Goal: Transaction & Acquisition: Obtain resource

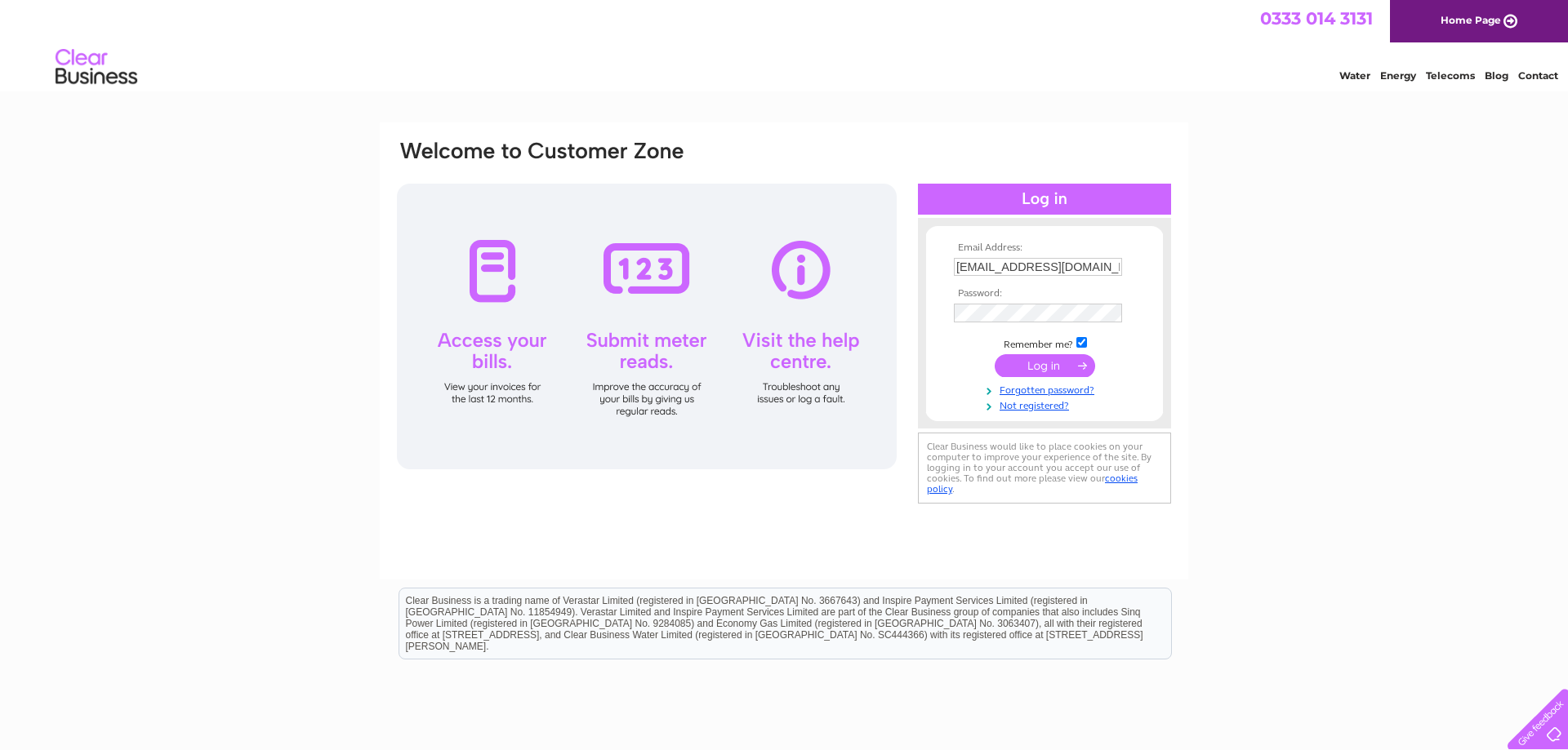
click at [1032, 367] on input "submit" at bounding box center [1044, 366] width 100 height 23
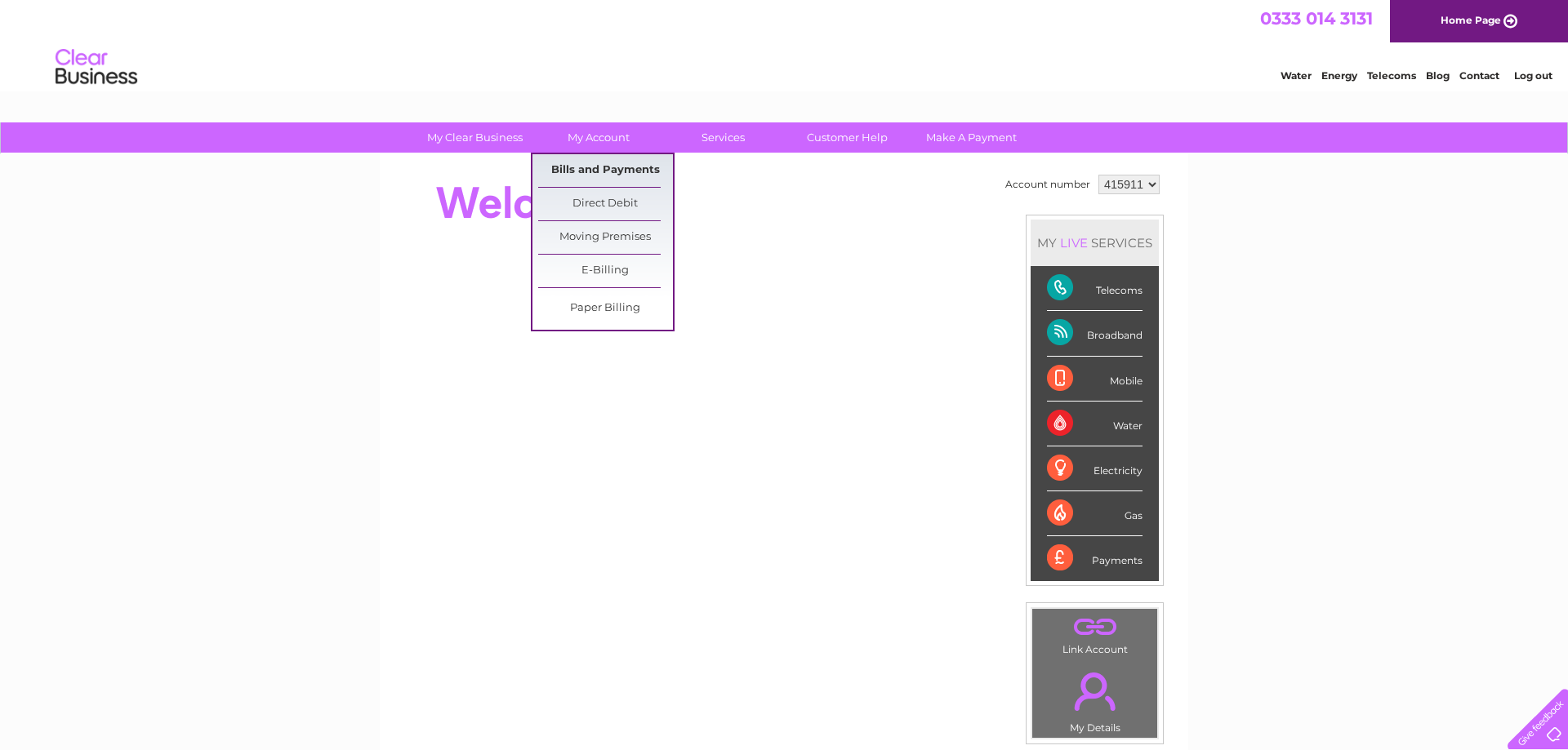
click at [583, 168] on link "Bills and Payments" at bounding box center [605, 171] width 135 height 33
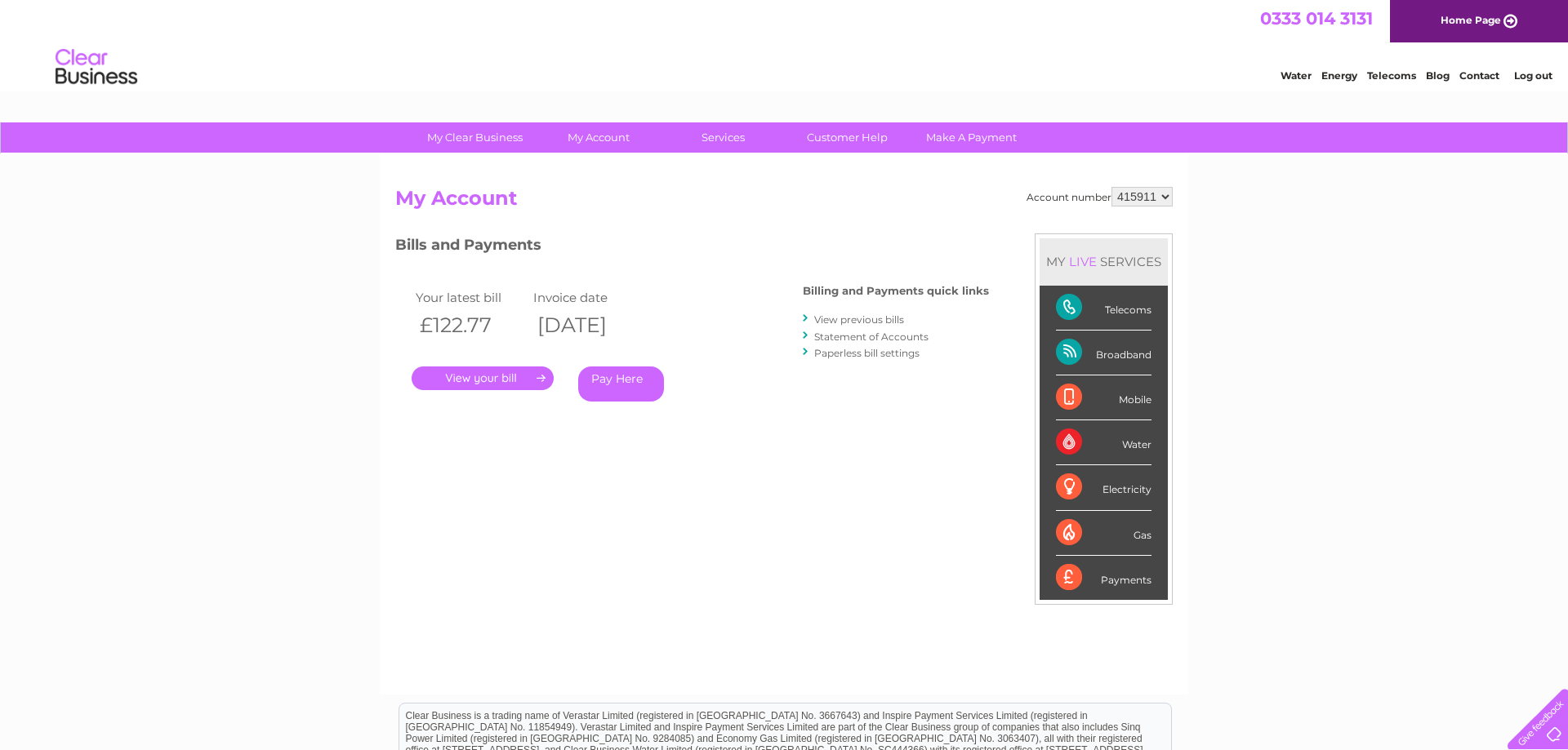
click at [537, 375] on link "." at bounding box center [483, 378] width 142 height 23
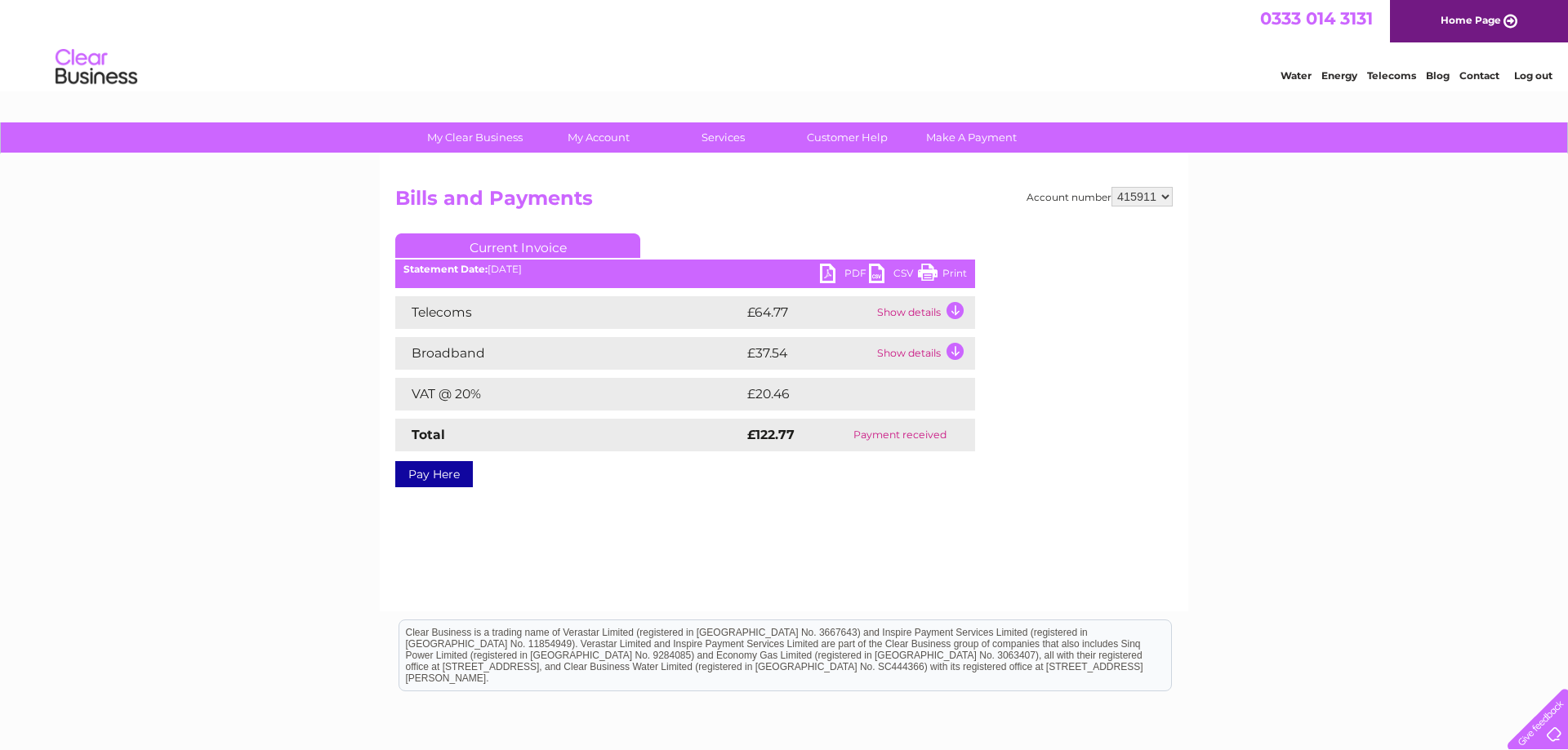
click at [942, 264] on link "Print" at bounding box center [942, 275] width 49 height 23
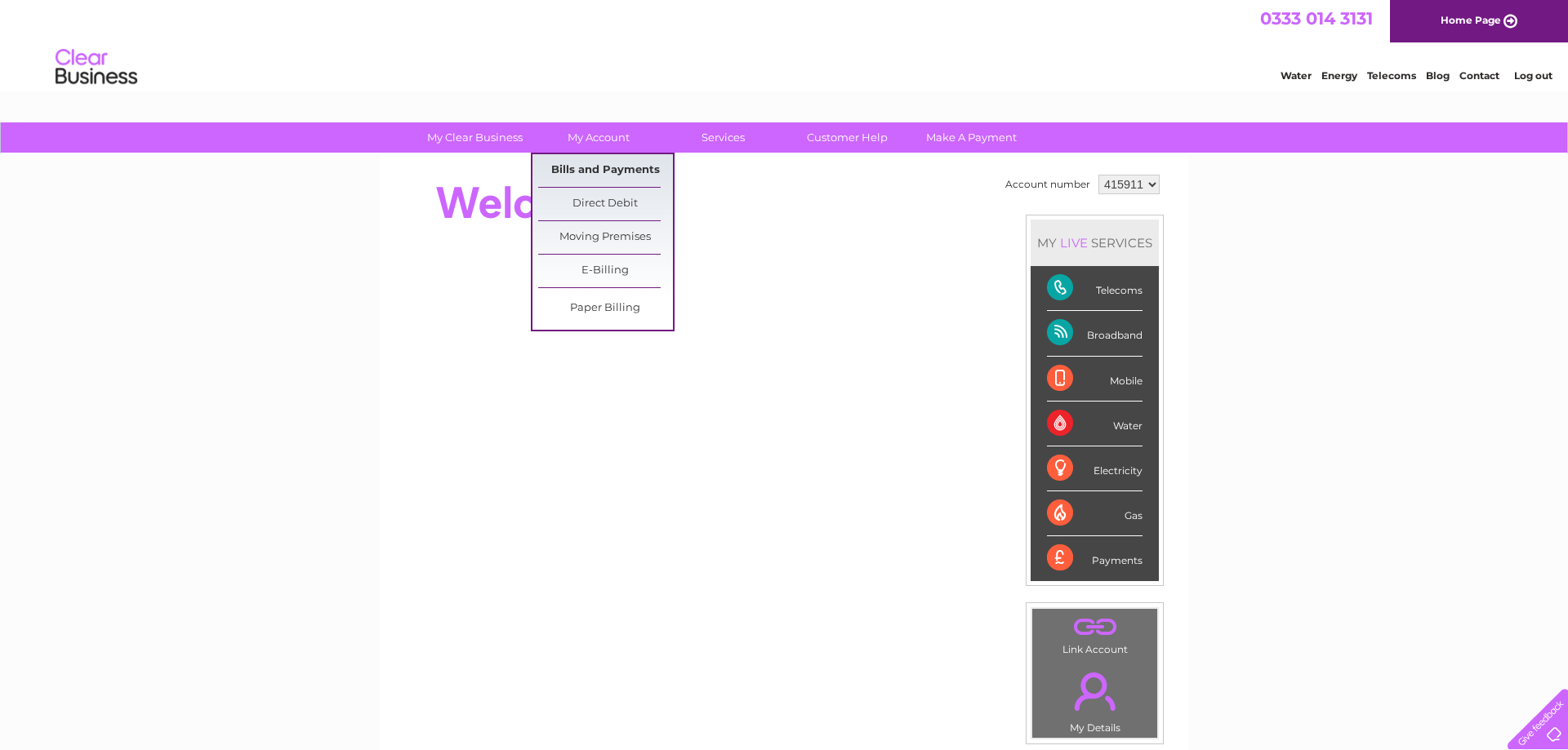
click at [571, 167] on link "Bills and Payments" at bounding box center [605, 171] width 135 height 33
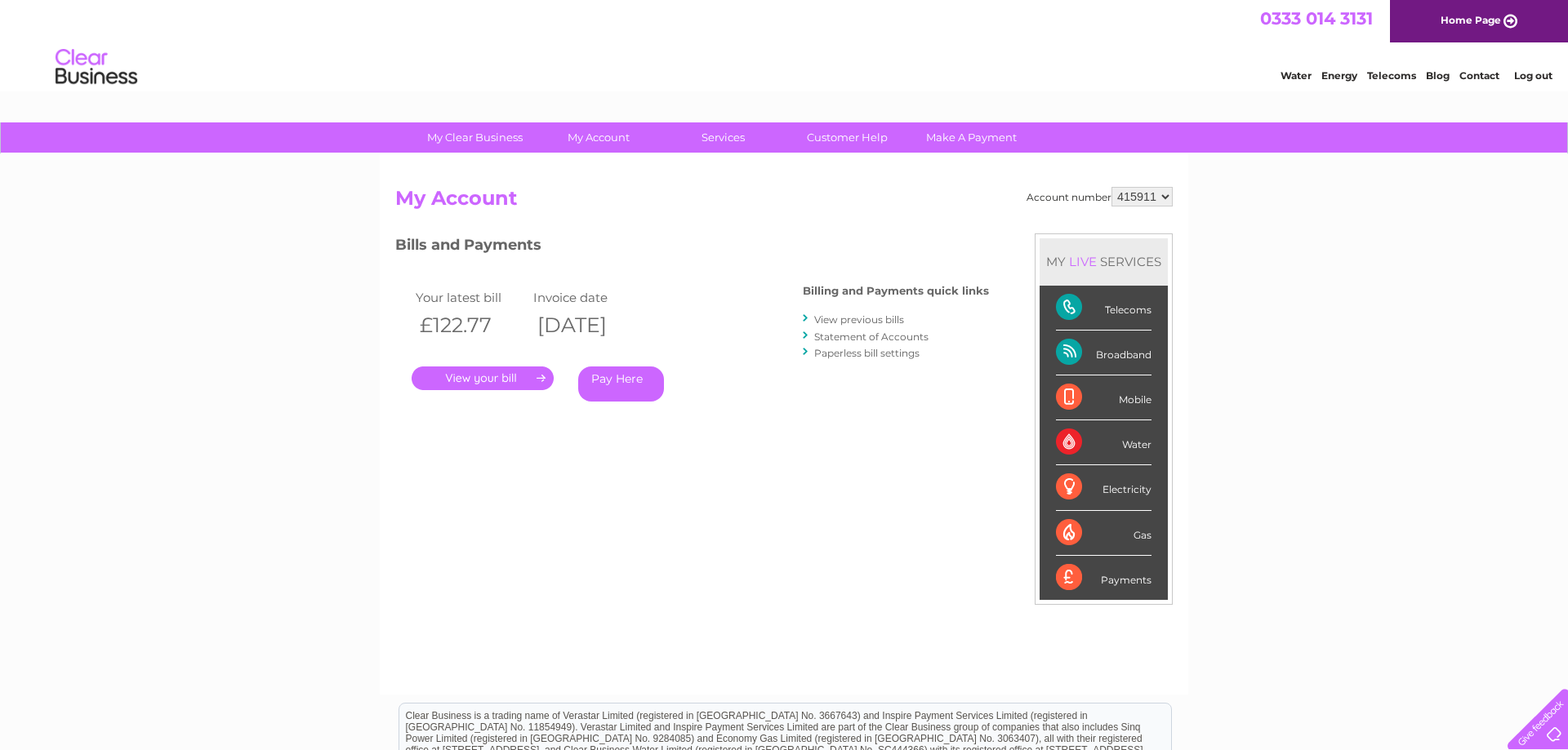
click at [540, 379] on link "." at bounding box center [483, 378] width 142 height 23
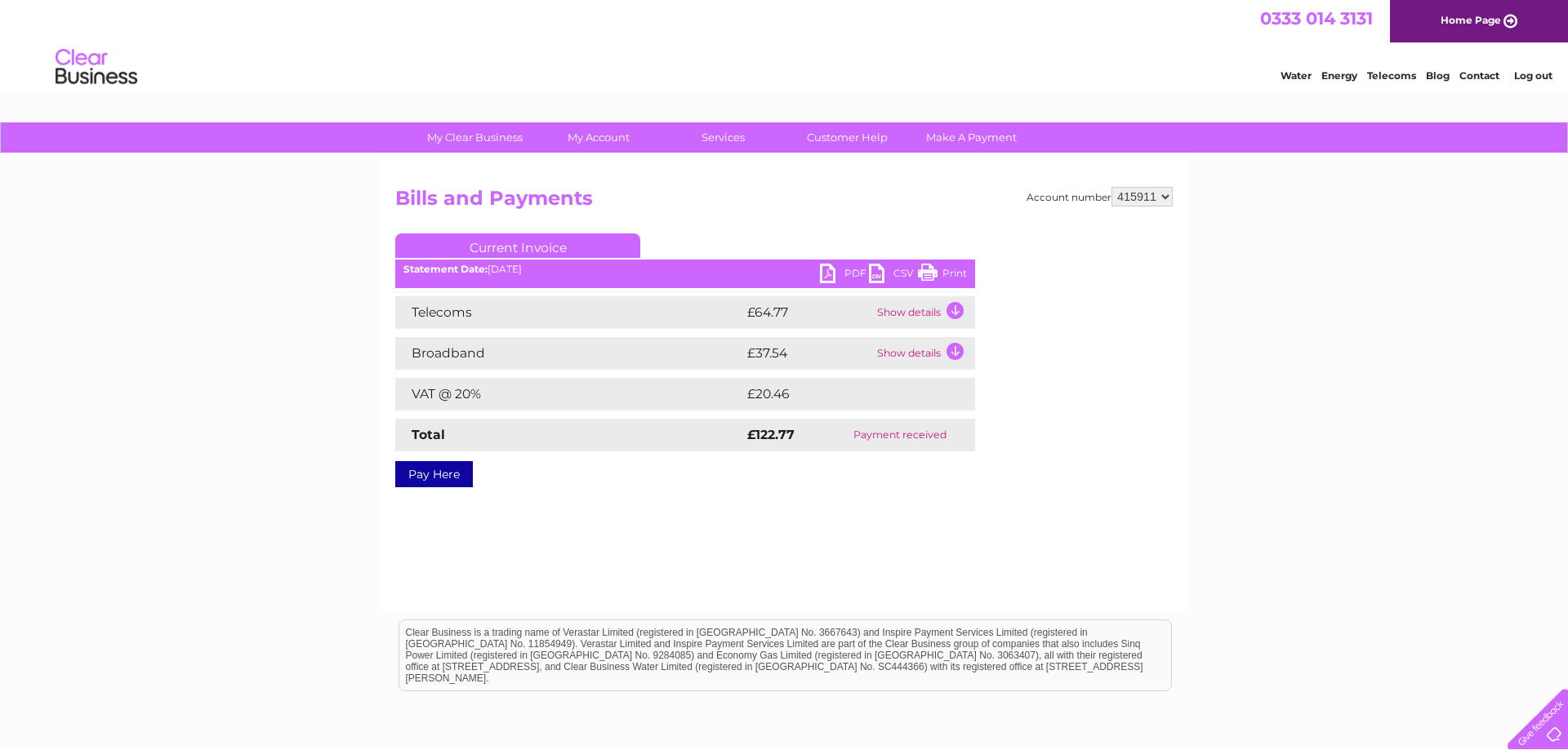
click at [848, 269] on link "PDF" at bounding box center [844, 275] width 49 height 23
